Goal: Navigation & Orientation: Find specific page/section

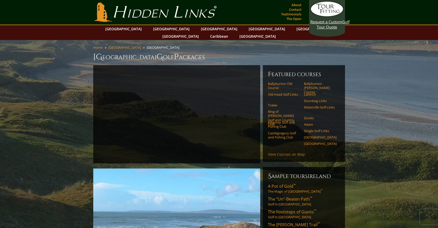
click at [286, 152] on link "View Courses on Map" at bounding box center [286, 154] width 37 height 5
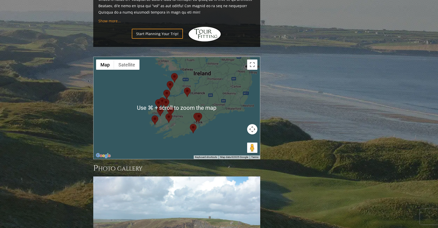
scroll to position [506, 0]
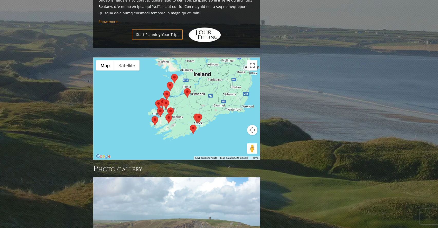
click at [190, 125] on area at bounding box center [190, 125] width 0 height 0
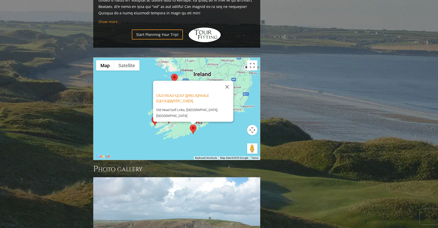
click at [224, 111] on div "Old Head Golf Links, Kinsale [GEOGRAPHIC_DATA] [GEOGRAPHIC_DATA], [GEOGRAPHIC_D…" at bounding box center [177, 109] width 167 height 102
click at [156, 107] on div "Old Head Golf Links, Kinsale [GEOGRAPHIC_DATA] [GEOGRAPHIC_DATA], [GEOGRAPHIC_D…" at bounding box center [177, 109] width 167 height 102
click at [154, 116] on img at bounding box center [155, 121] width 7 height 10
click at [230, 81] on button "Close" at bounding box center [227, 87] width 12 height 12
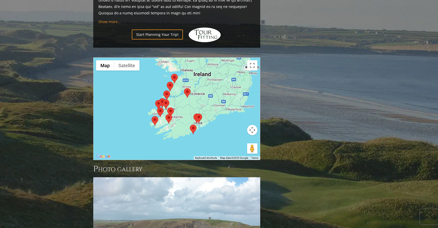
click at [202, 114] on img at bounding box center [199, 119] width 7 height 10
click at [196, 114] on area at bounding box center [196, 114] width 0 height 0
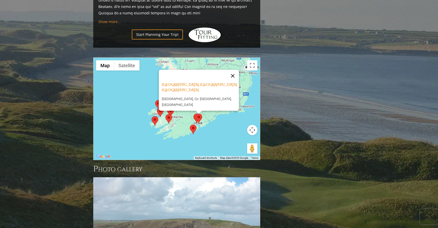
click at [233, 70] on button "Close" at bounding box center [233, 76] width 12 height 12
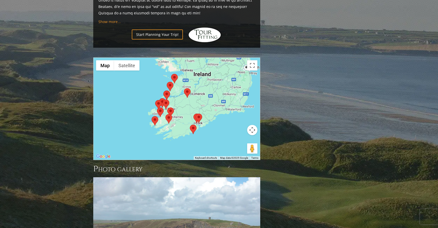
click at [194, 114] on area at bounding box center [194, 114] width 0 height 0
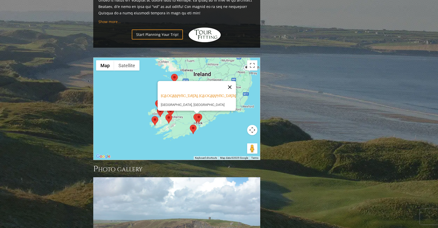
click at [228, 81] on button "Close" at bounding box center [230, 87] width 12 height 12
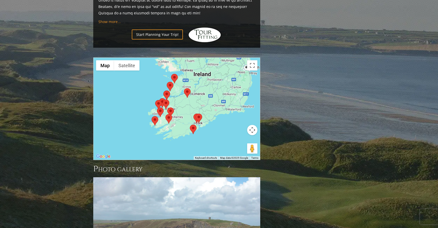
click at [166, 114] on area at bounding box center [166, 114] width 0 height 0
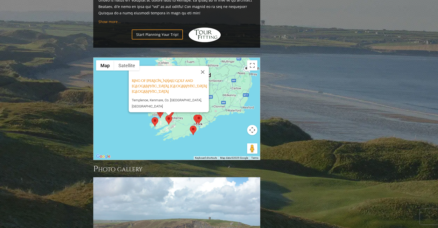
click at [152, 117] on area at bounding box center [152, 117] width 0 height 0
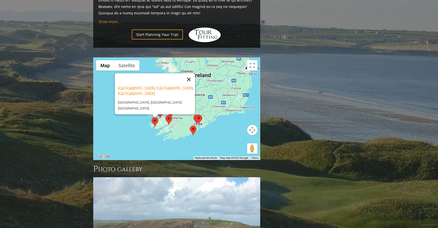
click at [189, 74] on button "Close" at bounding box center [189, 80] width 12 height 12
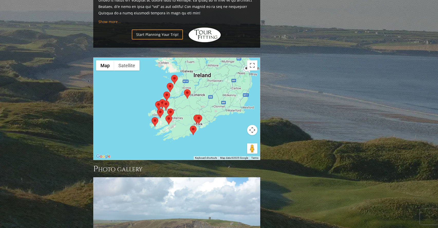
click at [157, 109] on area at bounding box center [157, 109] width 0 height 0
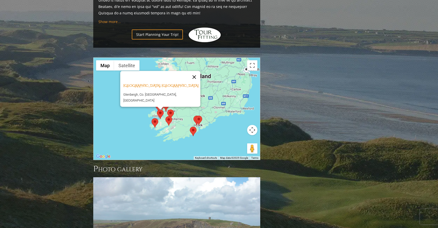
click at [196, 71] on button "Close" at bounding box center [194, 77] width 12 height 12
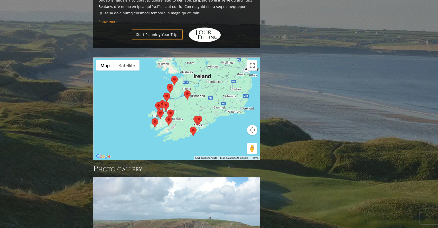
click at [167, 110] on area at bounding box center [167, 110] width 0 height 0
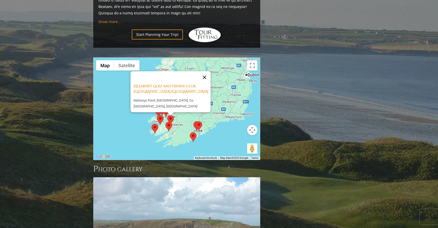
click at [206, 71] on button "Close" at bounding box center [204, 77] width 12 height 12
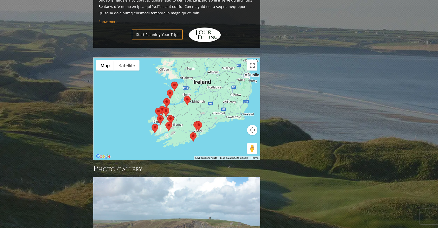
click at [159, 106] on area at bounding box center [159, 106] width 0 height 0
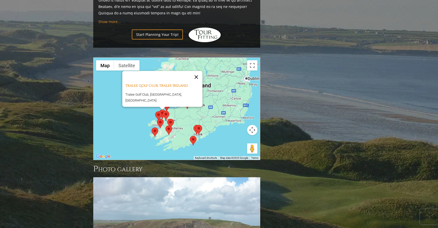
click at [195, 71] on button "Close" at bounding box center [196, 77] width 12 height 12
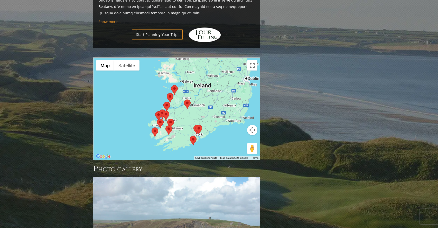
click at [155, 112] on area at bounding box center [155, 112] width 0 height 0
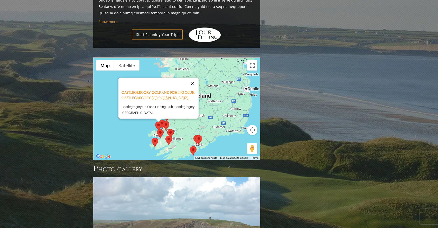
click at [193, 78] on button "Close" at bounding box center [192, 84] width 12 height 12
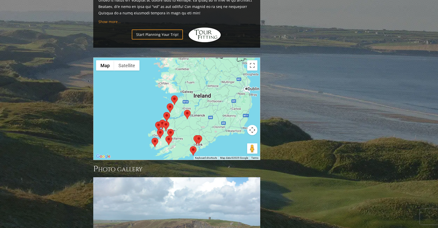
click at [163, 112] on area at bounding box center [163, 112] width 0 height 0
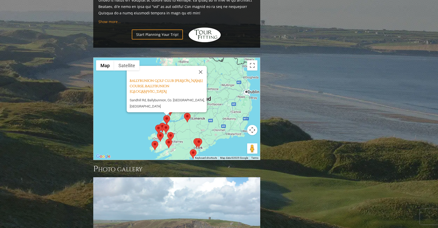
click at [184, 113] on area at bounding box center [184, 113] width 0 height 0
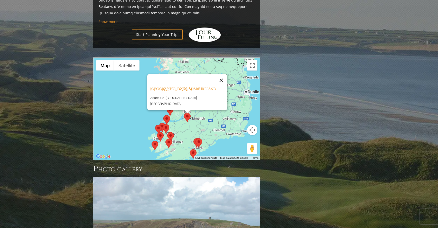
click at [219, 75] on button "Close" at bounding box center [221, 81] width 12 height 12
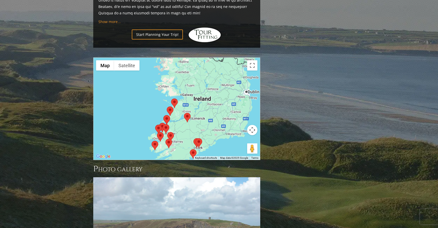
click at [167, 107] on area at bounding box center [167, 107] width 0 height 0
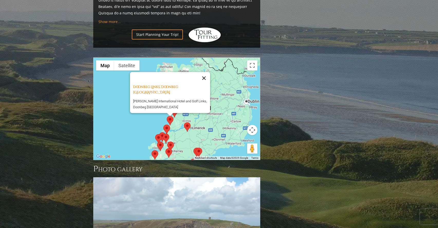
click at [206, 72] on button "Close" at bounding box center [204, 78] width 12 height 12
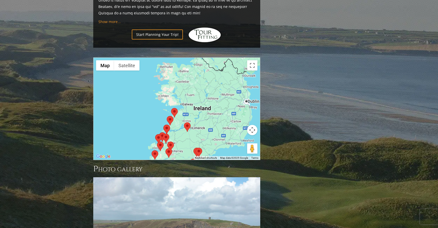
click at [171, 108] on area at bounding box center [171, 108] width 0 height 0
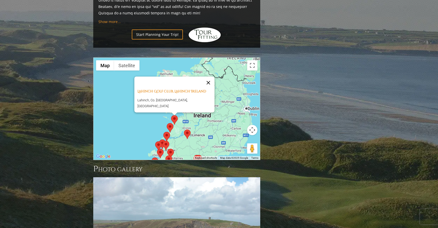
click at [212, 77] on button "Close" at bounding box center [208, 83] width 12 height 12
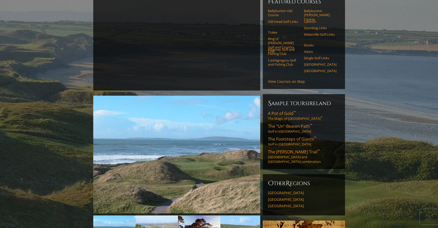
scroll to position [74, 0]
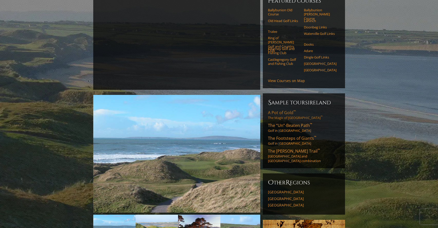
click at [286, 111] on link "A Pot of Gold ™ The Magic of [GEOGRAPHIC_DATA] ™" at bounding box center [304, 115] width 72 height 10
